Goal: Information Seeking & Learning: Find specific fact

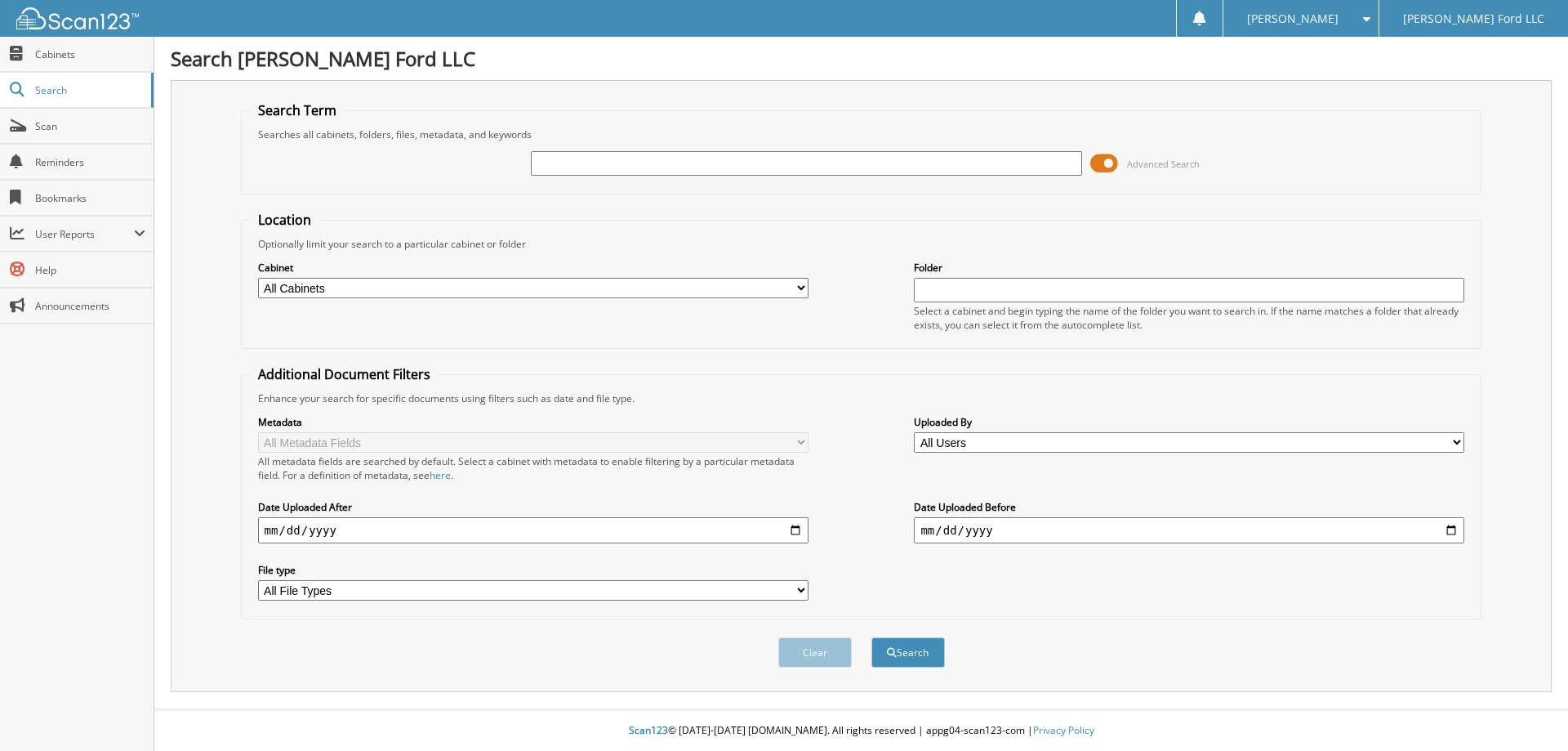
click at [583, 168] on input "text" at bounding box center [806, 164] width 550 height 25
type input "LAKE [PERSON_NAME] PILOTS"
click at [871, 638] on button "Search" at bounding box center [908, 652] width 73 height 30
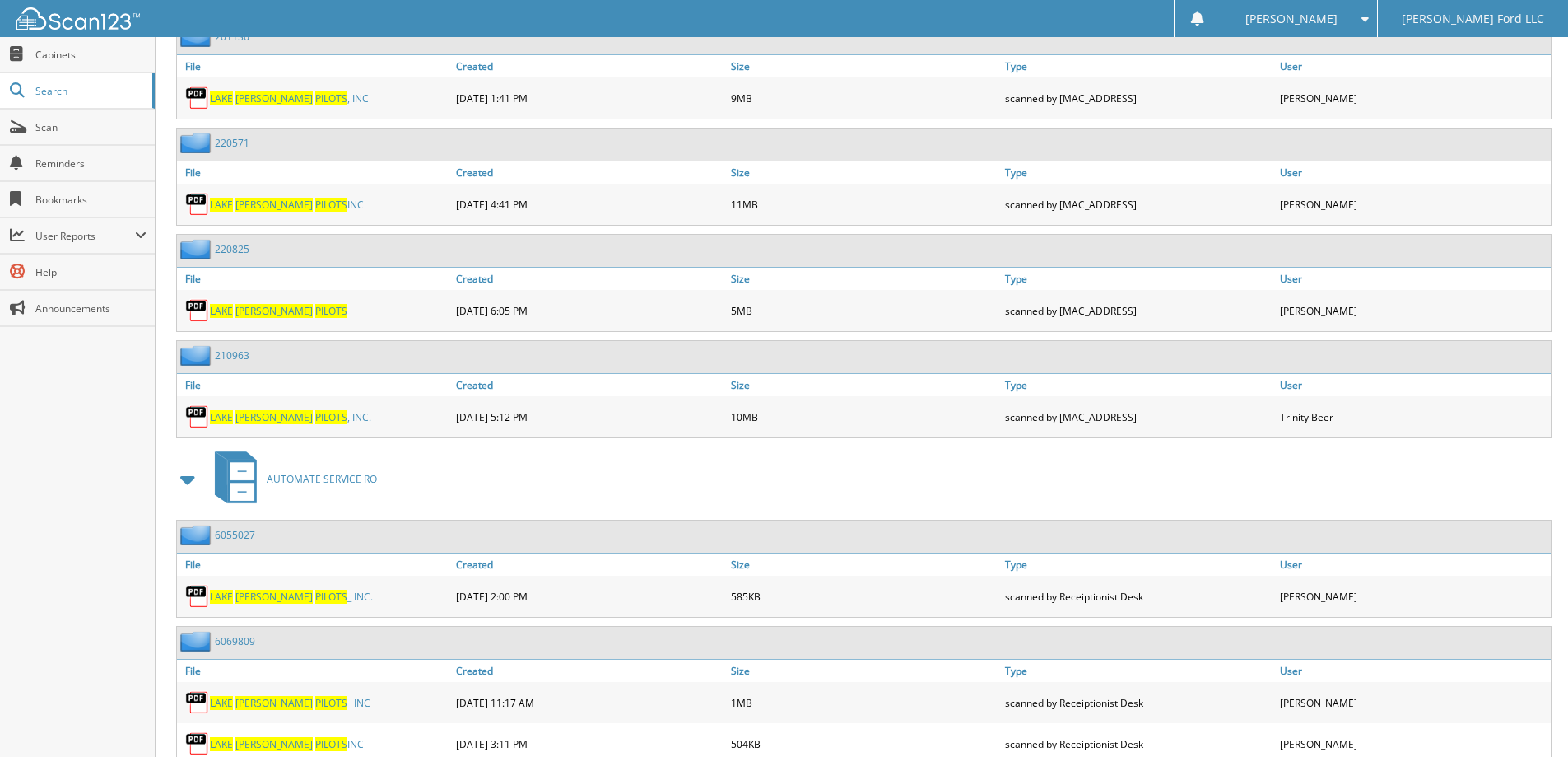
scroll to position [1153, 0]
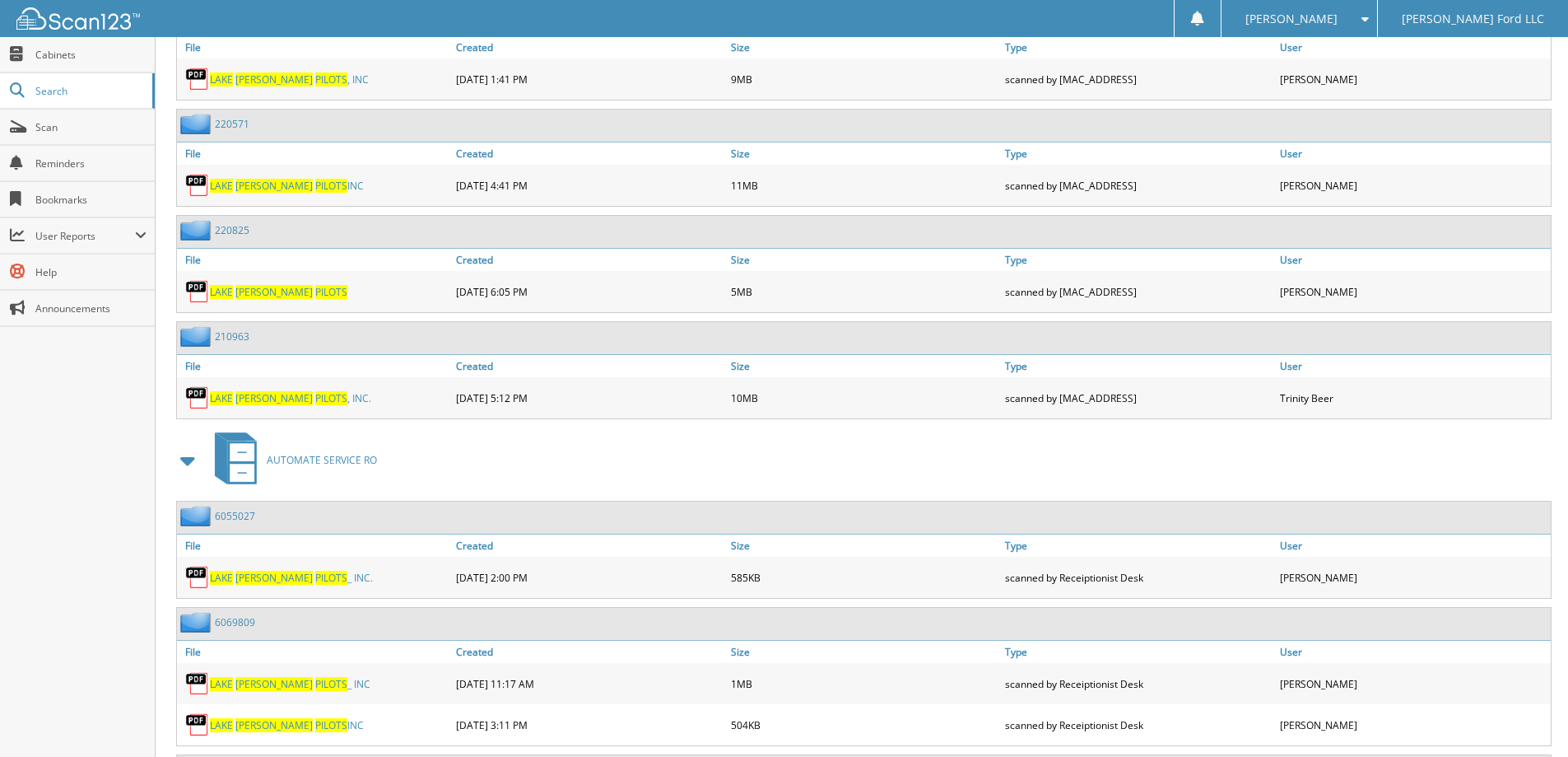
click at [262, 290] on span "[PERSON_NAME]" at bounding box center [273, 292] width 77 height 14
